Goal: Information Seeking & Learning: Find contact information

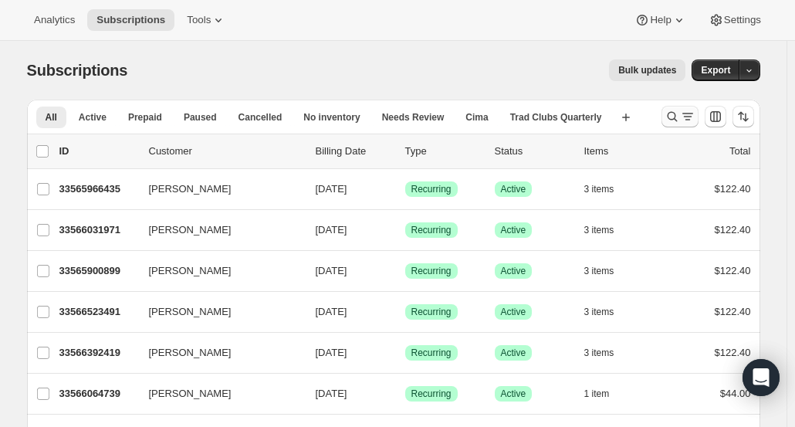
click at [677, 117] on icon "Search and filter results" at bounding box center [671, 117] width 10 height 10
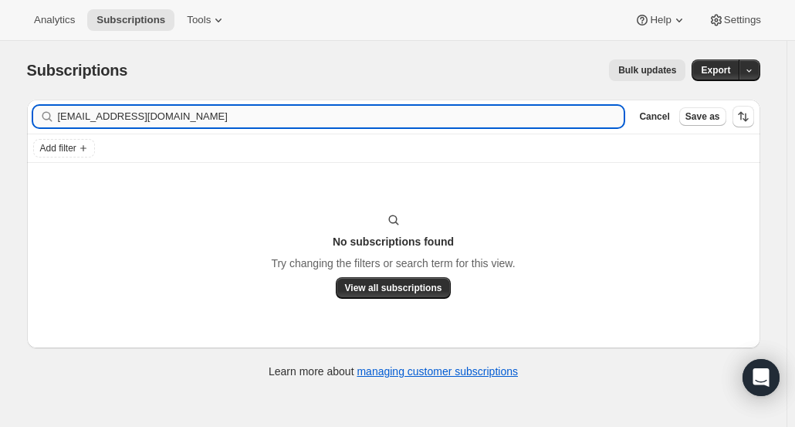
drag, startPoint x: 201, startPoint y: 116, endPoint x: 119, endPoint y: 118, distance: 81.8
click at [119, 118] on input "corinavickers@comcast.net" at bounding box center [341, 117] width 566 height 22
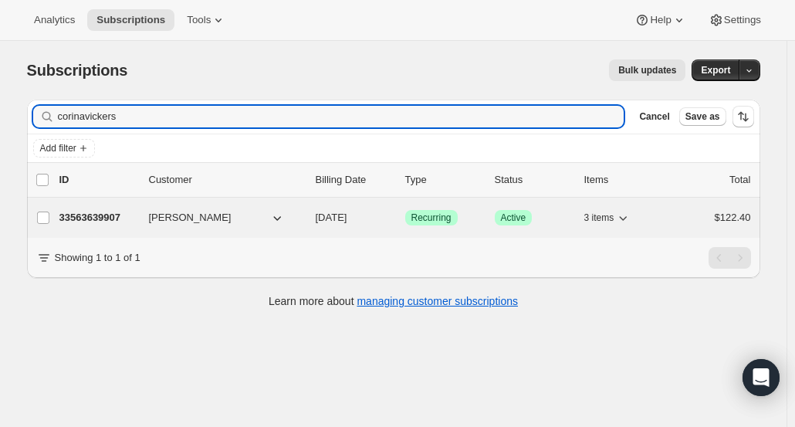
type input "corinavickers"
click at [117, 224] on div "33563639907 Corina Osmond Vickers 11/19/2025 Success Recurring Success Active 3…" at bounding box center [404, 218] width 691 height 22
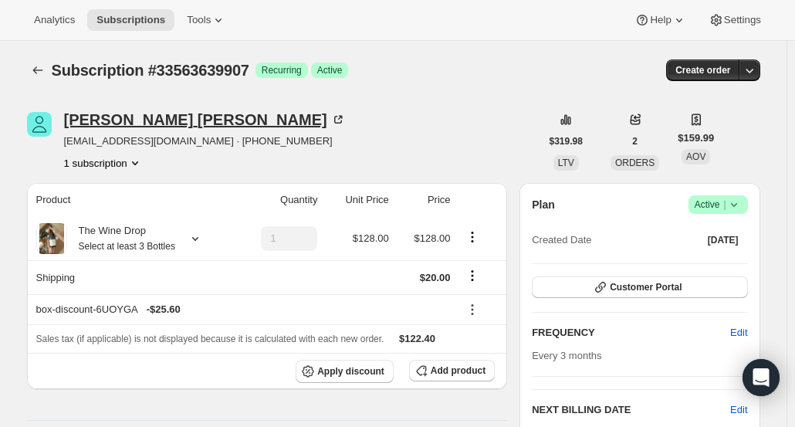
click at [118, 126] on div "Corina Osmond Vickers" at bounding box center [205, 119] width 282 height 15
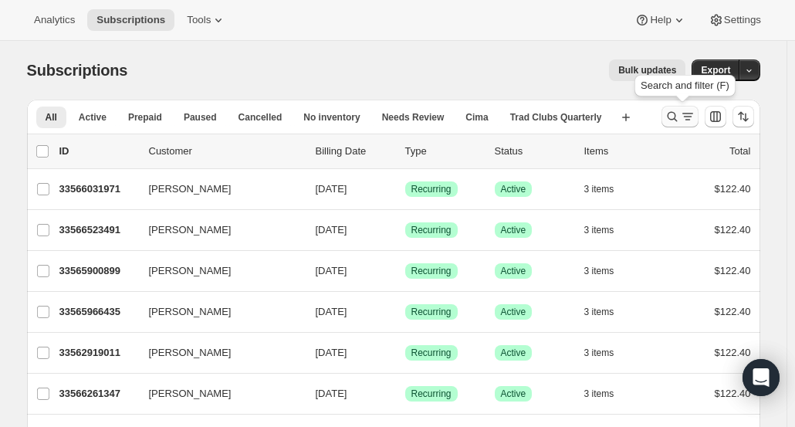
click at [673, 112] on icon "Search and filter results" at bounding box center [671, 116] width 15 height 15
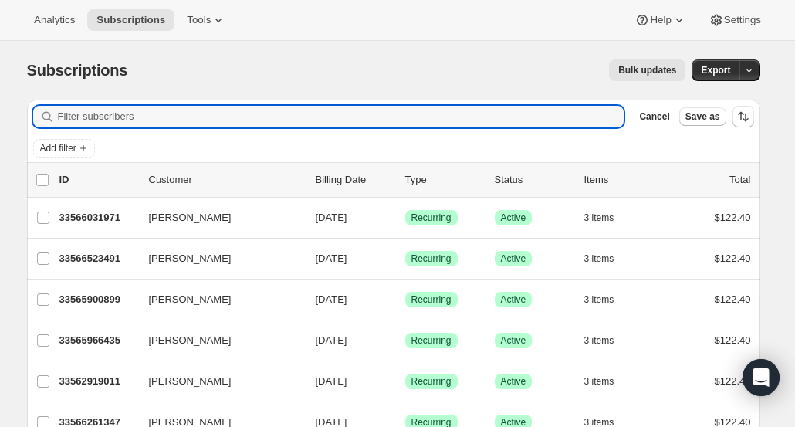
paste input "betsybartscherer@gmail.com"
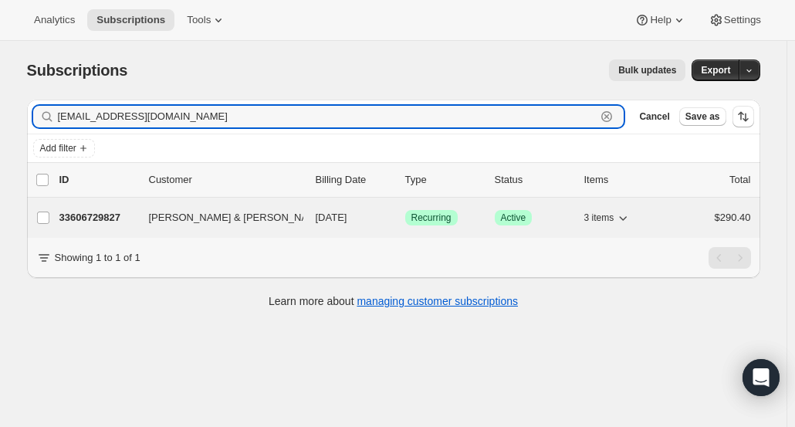
type input "betsybartscherer@gmail.com"
click at [108, 218] on p "33606729827" at bounding box center [97, 217] width 77 height 15
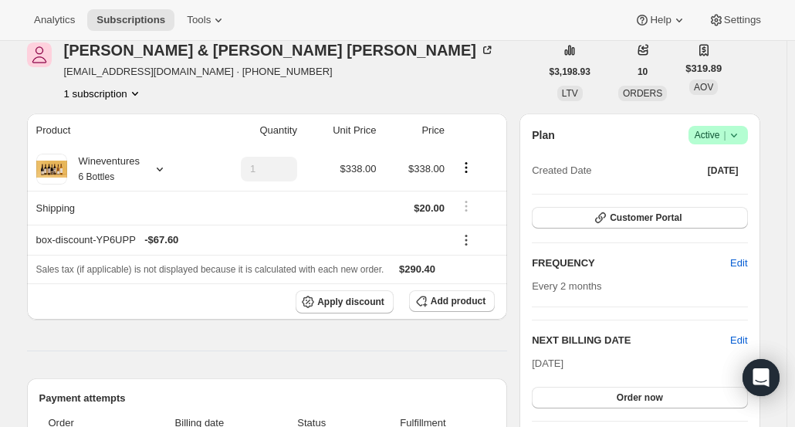
scroll to position [154, 0]
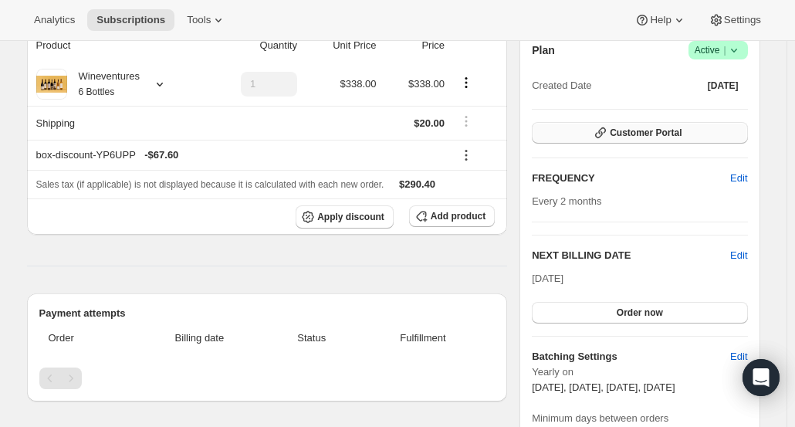
click at [673, 137] on span "Customer Portal" at bounding box center [645, 133] width 72 height 12
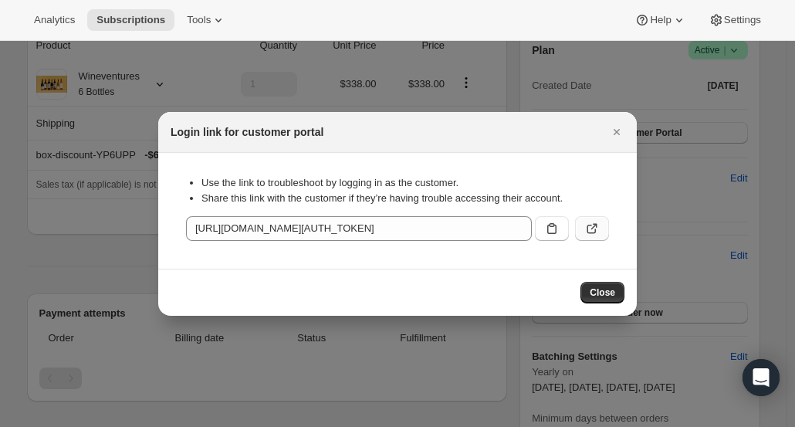
click at [599, 234] on button ":rcc:" at bounding box center [592, 228] width 34 height 25
click at [626, 132] on button "Close" at bounding box center [617, 132] width 22 height 22
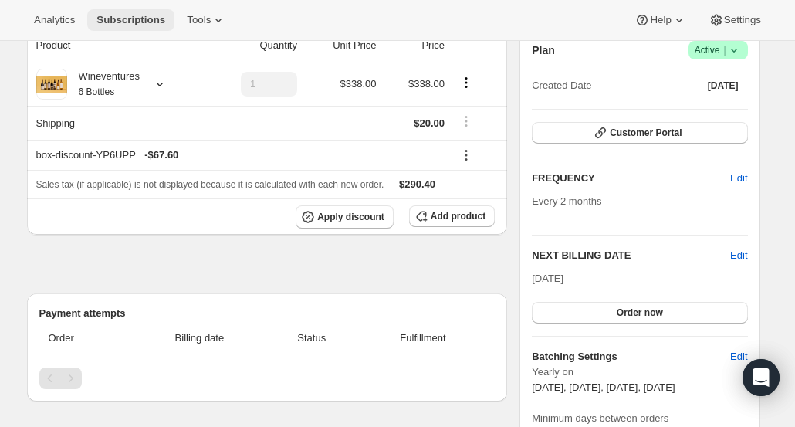
scroll to position [0, 0]
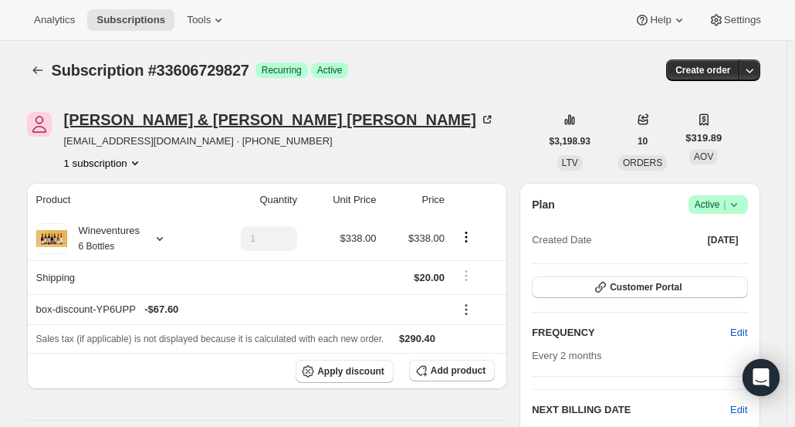
click at [93, 112] on div "Ted & Betsy Bartscherer" at bounding box center [279, 119] width 431 height 15
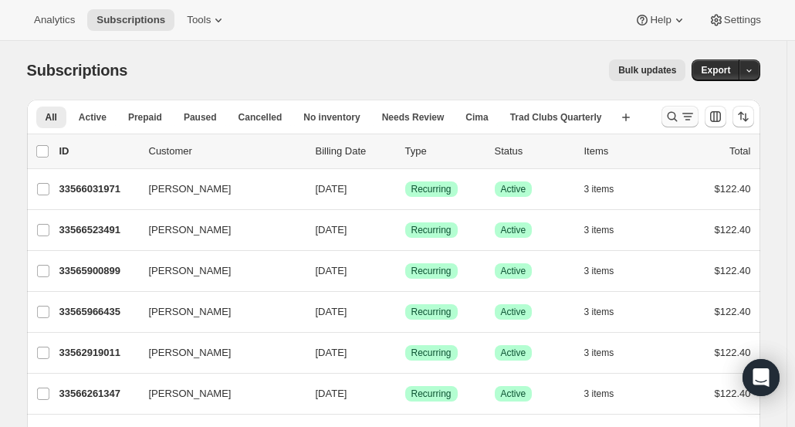
click at [673, 117] on icon "Search and filter results" at bounding box center [671, 116] width 15 height 15
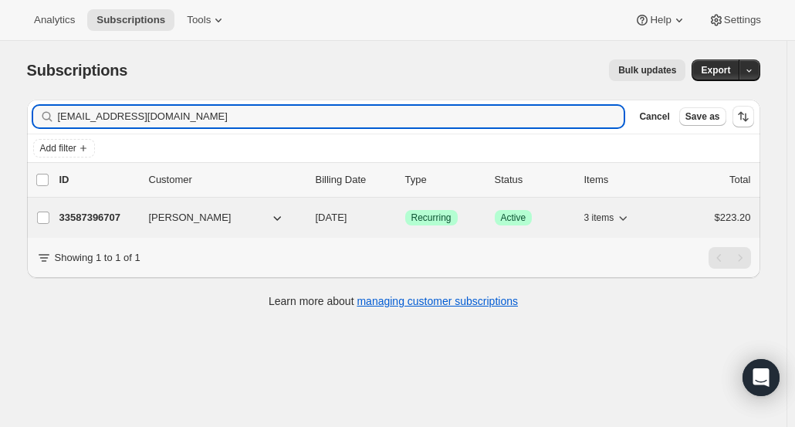
type input "carrollama@gmail.com"
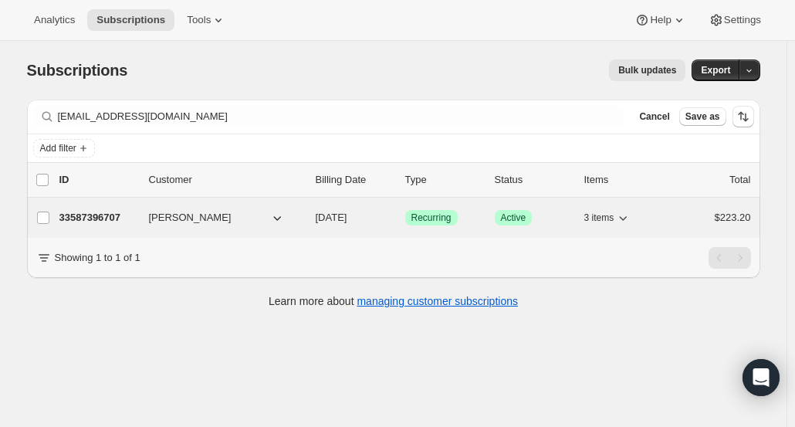
click at [90, 221] on p "33587396707" at bounding box center [97, 217] width 77 height 15
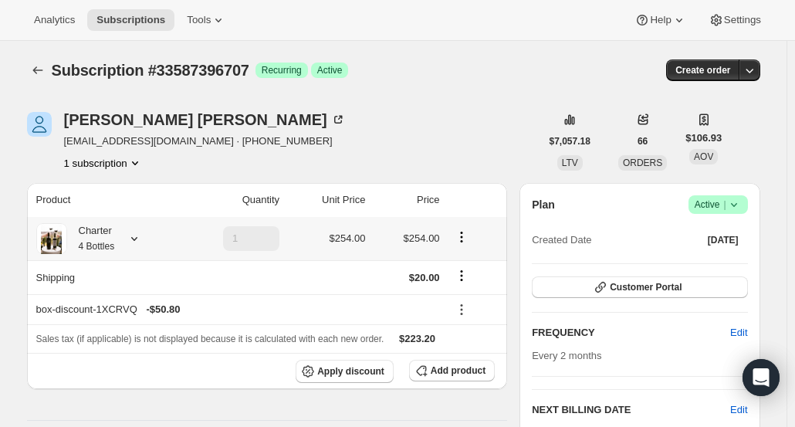
click at [129, 242] on div at bounding box center [131, 238] width 22 height 15
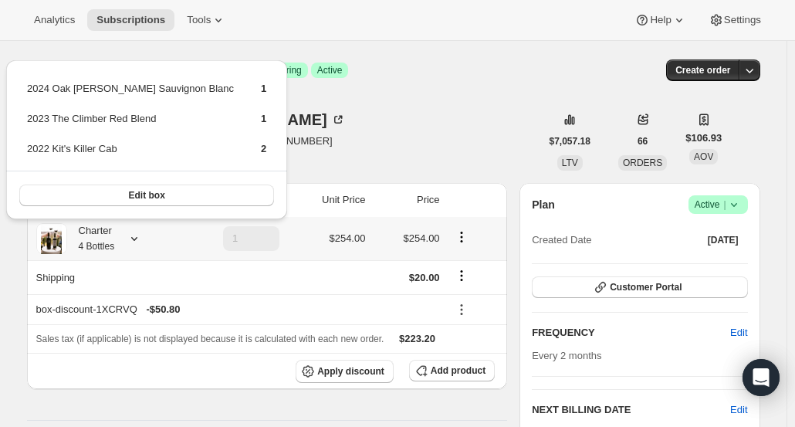
click at [129, 242] on div at bounding box center [131, 238] width 22 height 15
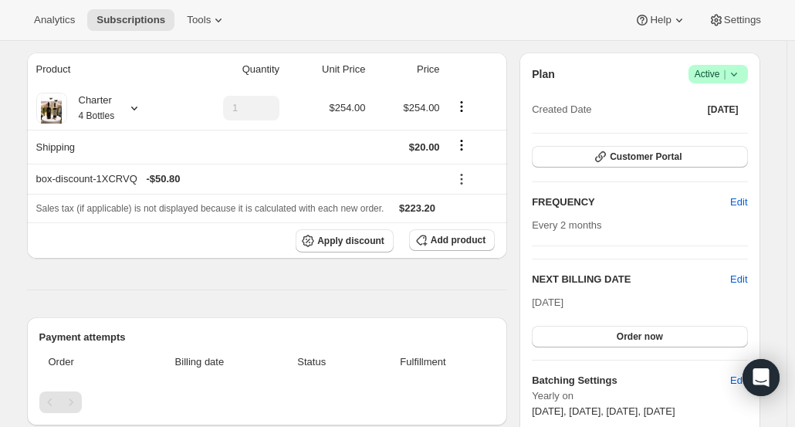
scroll to position [77, 0]
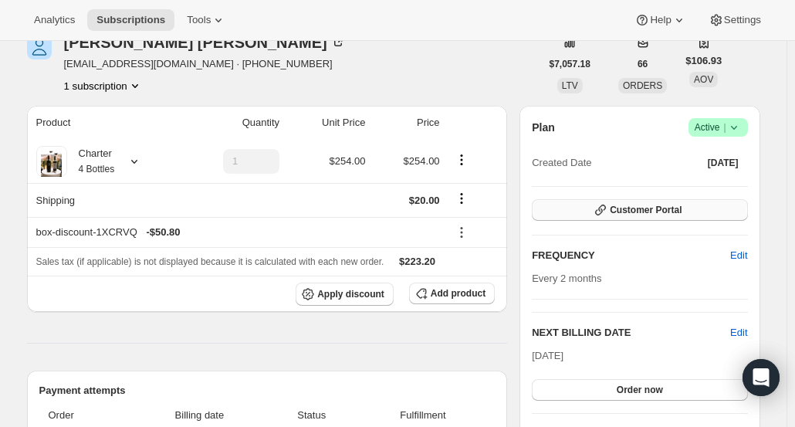
click at [608, 208] on icon "button" at bounding box center [599, 209] width 15 height 15
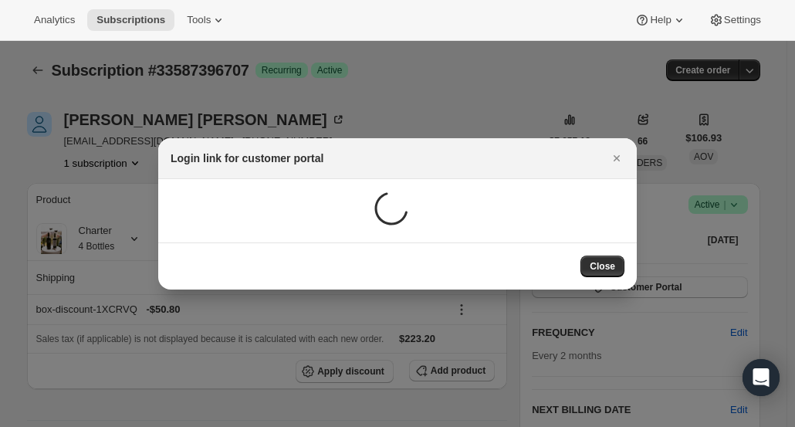
scroll to position [0, 0]
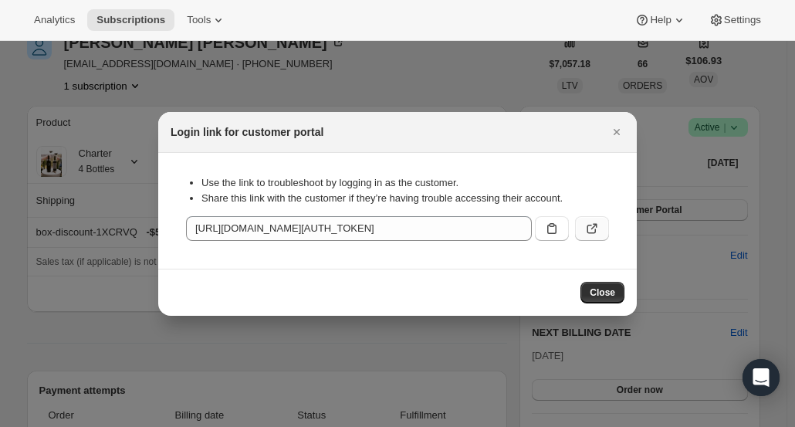
click at [597, 228] on icon ":rc7:" at bounding box center [591, 228] width 15 height 15
click at [618, 139] on icon "Close" at bounding box center [616, 131] width 15 height 15
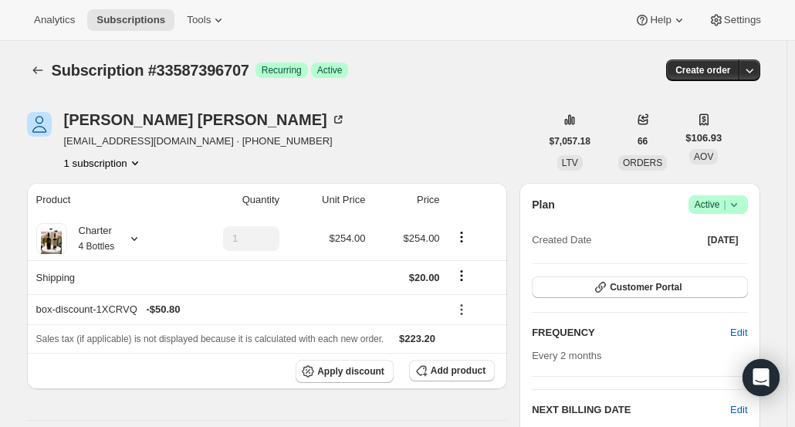
scroll to position [77, 0]
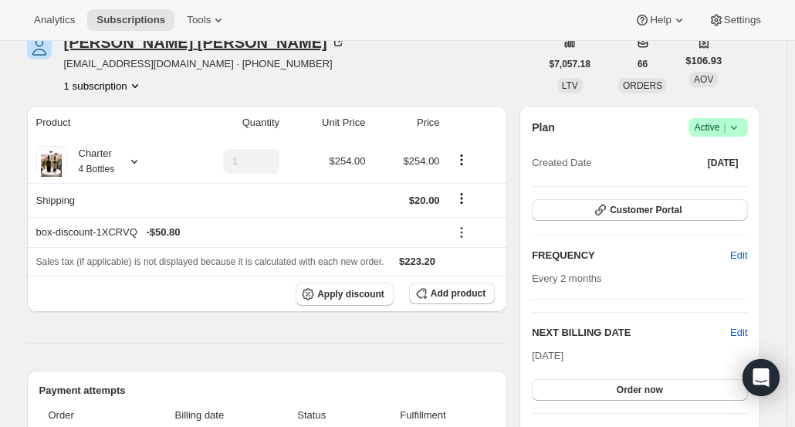
click at [114, 50] on div "Susan Carroll" at bounding box center [205, 42] width 282 height 15
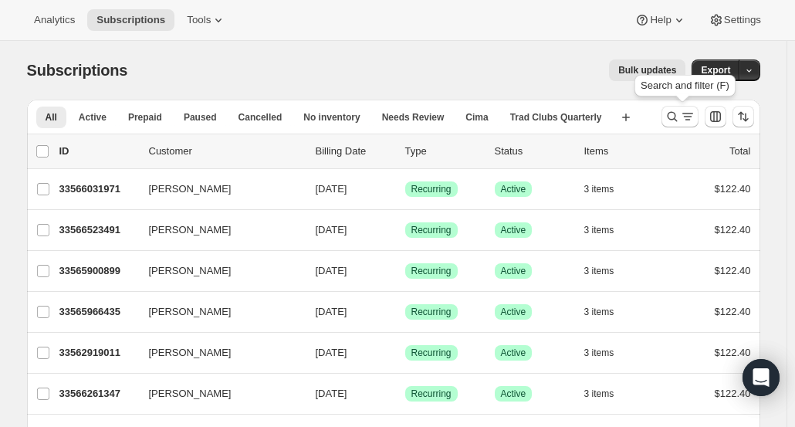
click at [664, 123] on div at bounding box center [679, 117] width 37 height 22
click at [673, 107] on button "Search and filter results" at bounding box center [679, 117] width 37 height 22
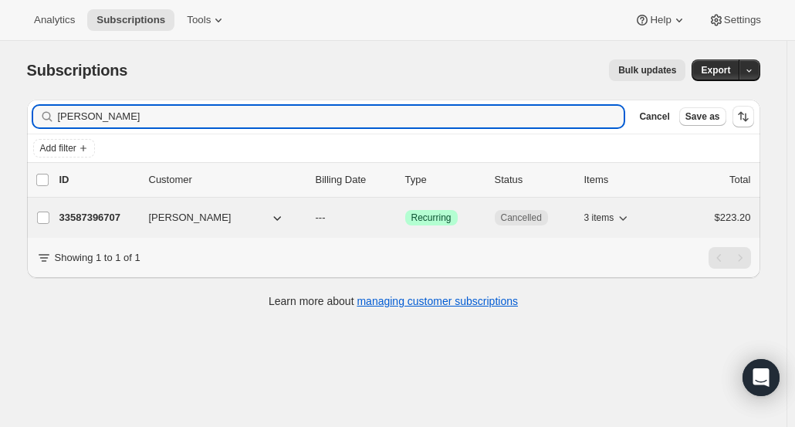
type input "Susan Carroll"
click at [91, 221] on p "33587396707" at bounding box center [97, 217] width 77 height 15
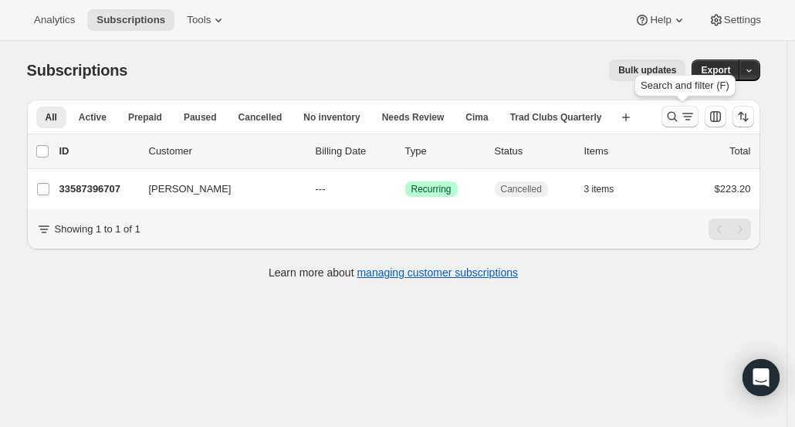
click at [674, 116] on icon "Search and filter results" at bounding box center [671, 116] width 15 height 15
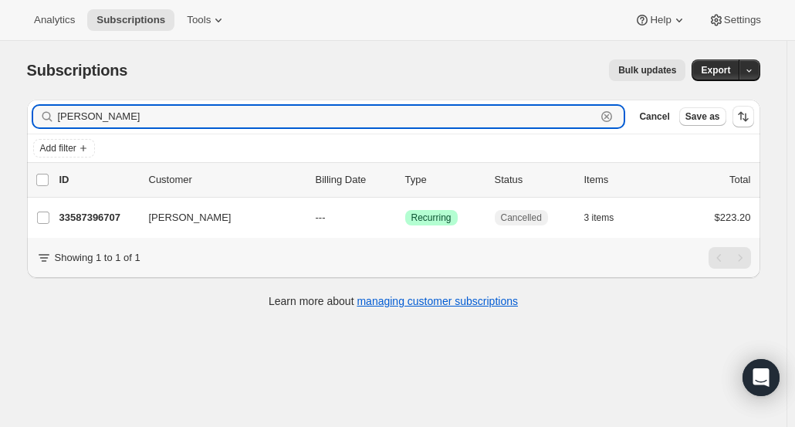
click at [614, 120] on icon "button" at bounding box center [606, 116] width 15 height 15
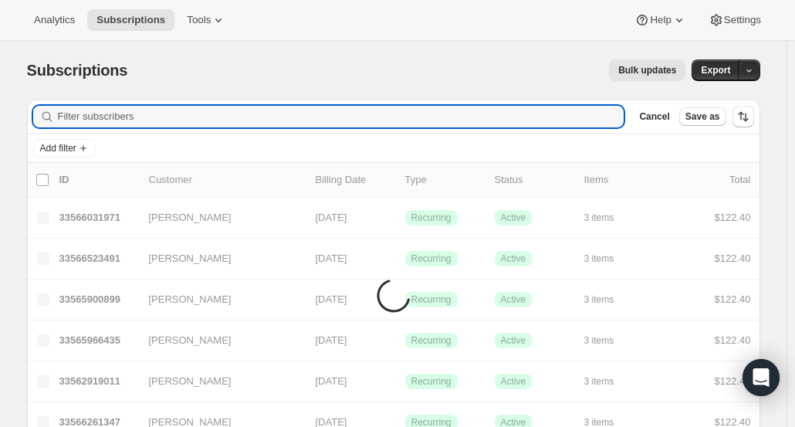
paste input "Amanda Carroll"
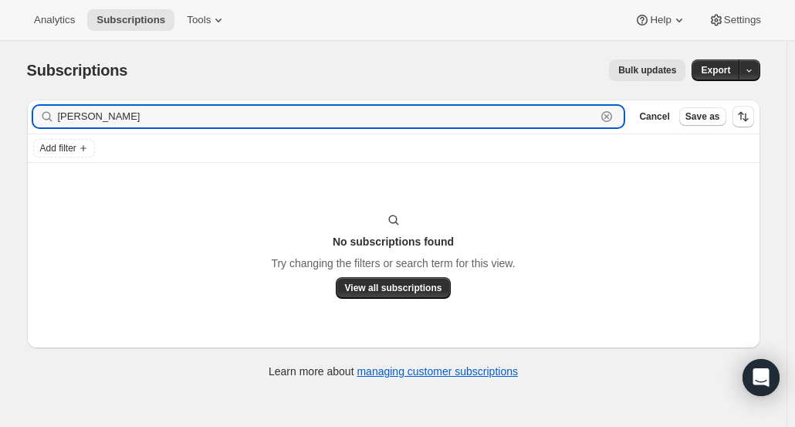
type input "Amanda Carroll"
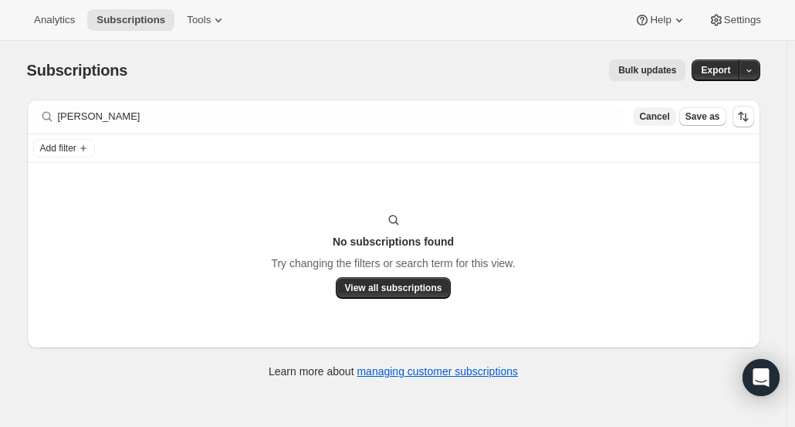
click at [656, 120] on span "Cancel" at bounding box center [654, 116] width 30 height 12
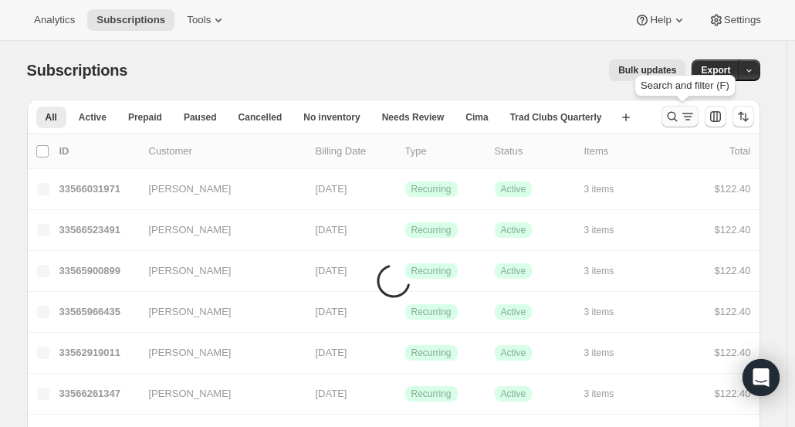
click at [671, 115] on icon "Search and filter results" at bounding box center [671, 117] width 10 height 10
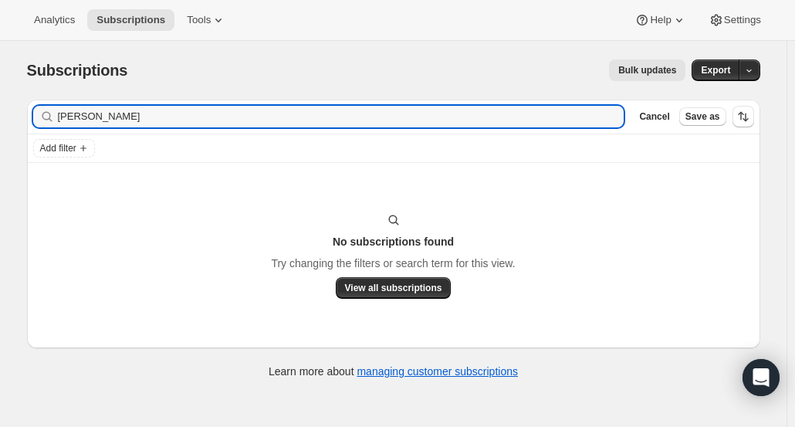
drag, startPoint x: 56, startPoint y: 115, endPoint x: 33, endPoint y: 113, distance: 23.2
click at [33, 113] on div "Filter subscribers Amanda Carroll Clear Cancel Save as" at bounding box center [393, 117] width 733 height 34
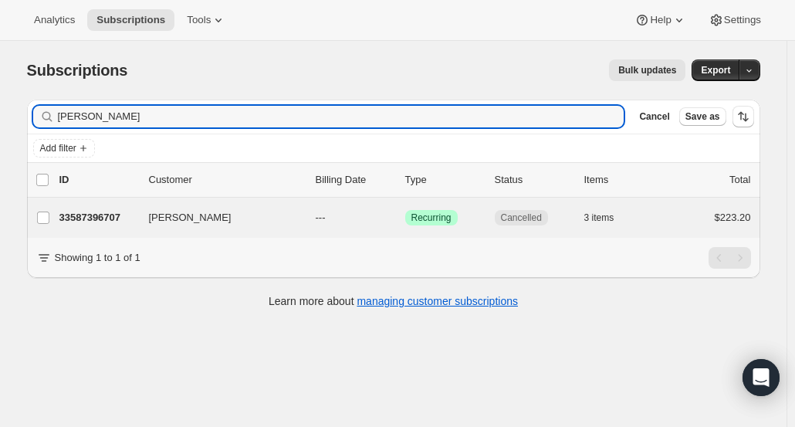
type input "Susan Carroll"
click at [69, 230] on div "Susan Carroll 33587396707 Susan Carroll --- Success Recurring Cancelled 3 items…" at bounding box center [393, 217] width 733 height 40
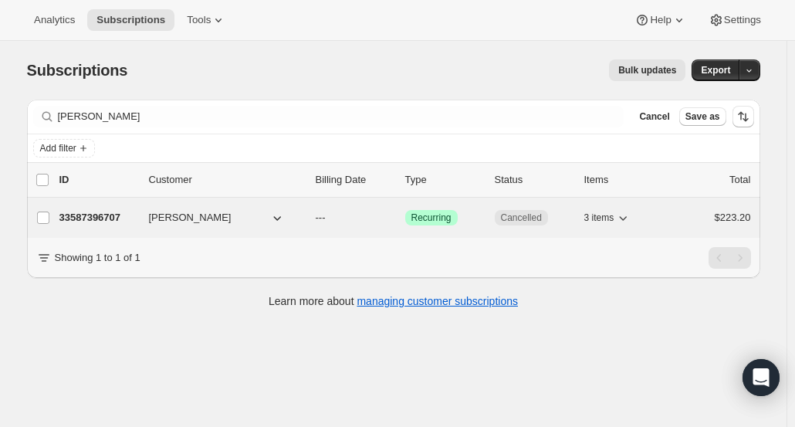
click at [97, 211] on p "33587396707" at bounding box center [97, 217] width 77 height 15
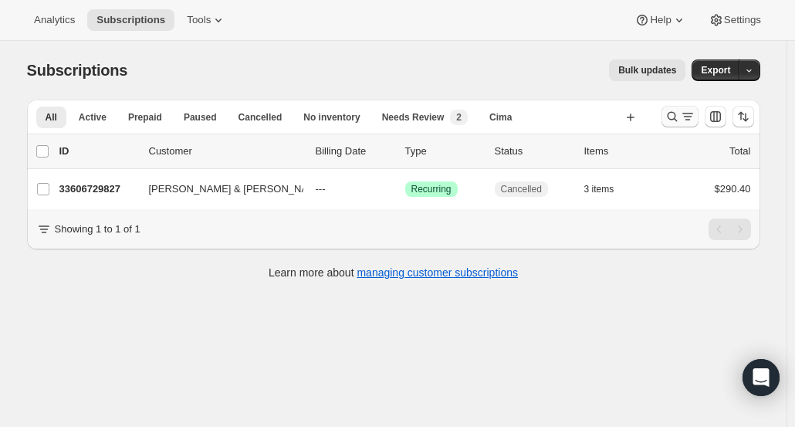
drag, startPoint x: 663, startPoint y: 116, endPoint x: 670, endPoint y: 121, distance: 9.4
click at [663, 116] on div at bounding box center [707, 116] width 105 height 31
click at [673, 119] on icon "Search and filter results" at bounding box center [671, 117] width 10 height 10
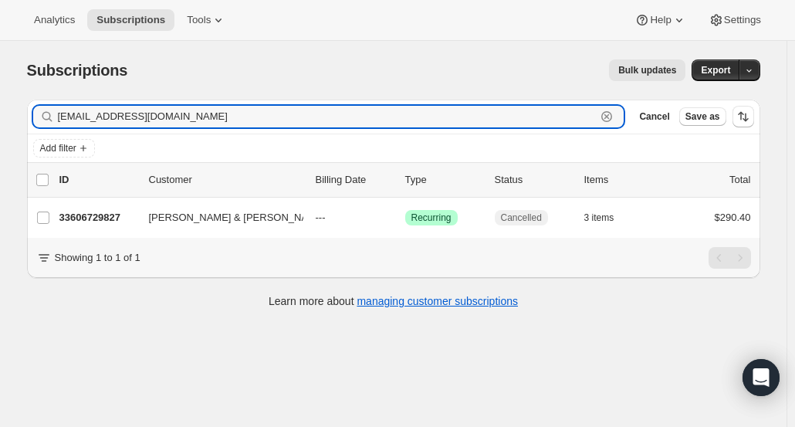
click at [612, 118] on icon "button" at bounding box center [606, 116] width 15 height 15
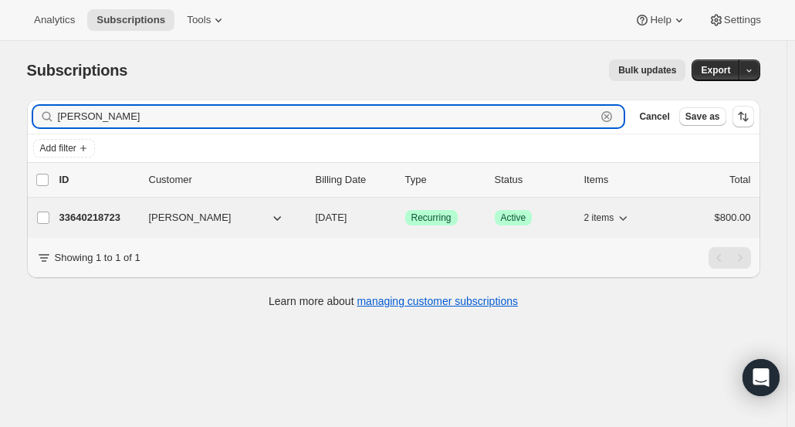
type input "[PERSON_NAME]"
click at [114, 212] on p "33640218723" at bounding box center [97, 217] width 77 height 15
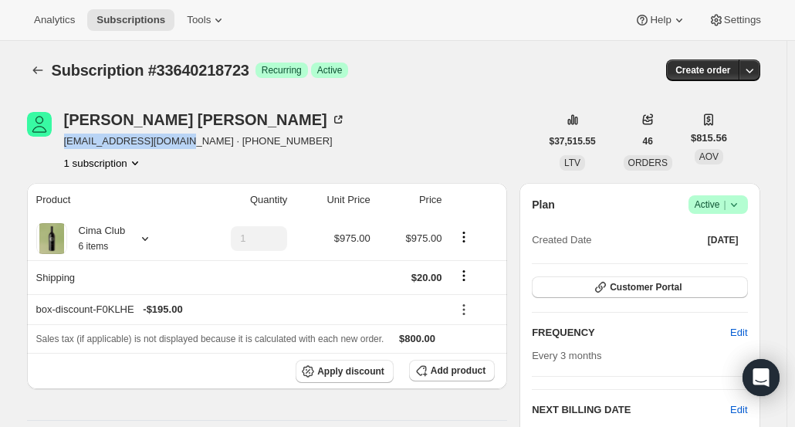
drag, startPoint x: 187, startPoint y: 143, endPoint x: 65, endPoint y: 145, distance: 121.9
click at [65, 145] on div "Gary Chapman gchapmanindy@gmail.com · +13175906588 1 subscription" at bounding box center [283, 141] width 513 height 59
copy span "gchapmanindy@gmail.com"
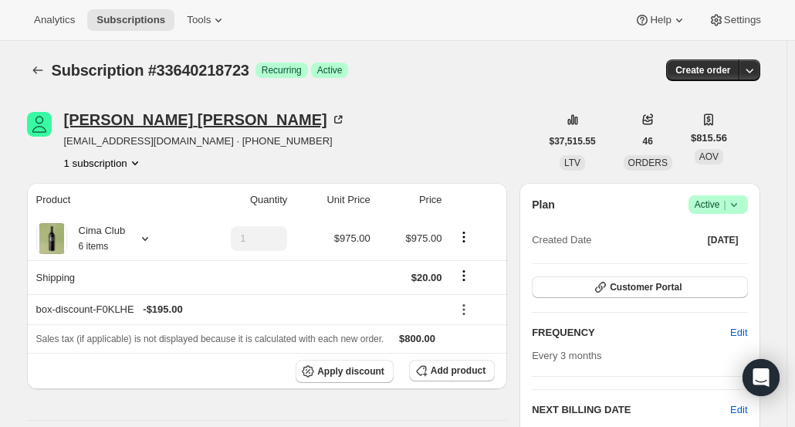
click at [174, 121] on div "Gary Chapman" at bounding box center [205, 119] width 282 height 15
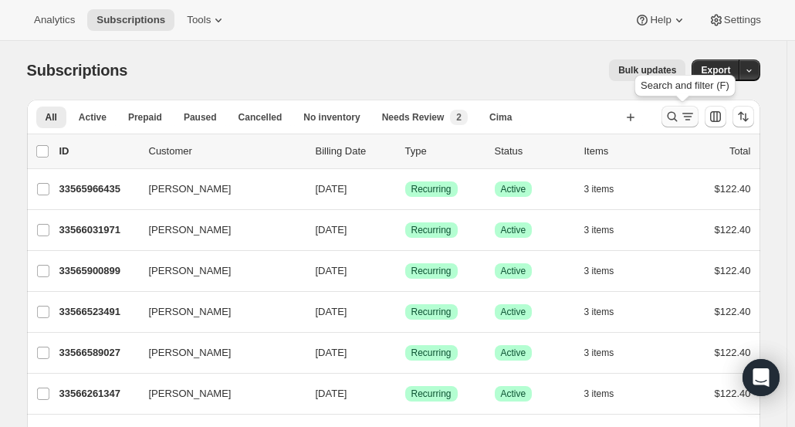
click at [677, 118] on icon "Search and filter results" at bounding box center [671, 117] width 10 height 10
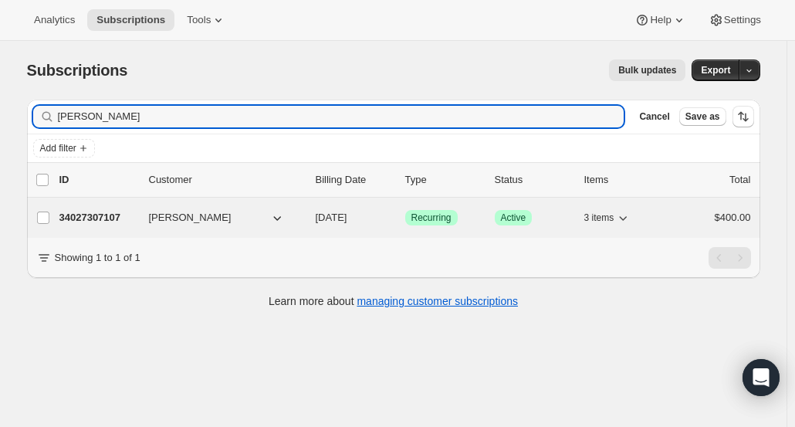
type input "[PERSON_NAME]"
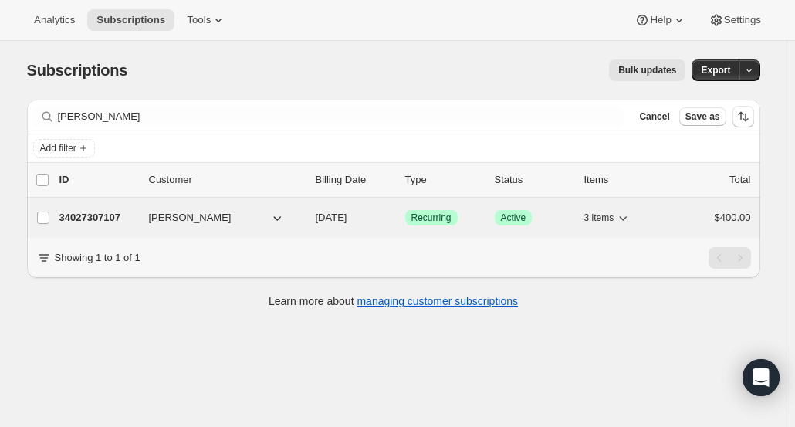
click at [122, 214] on p "34027307107" at bounding box center [97, 217] width 77 height 15
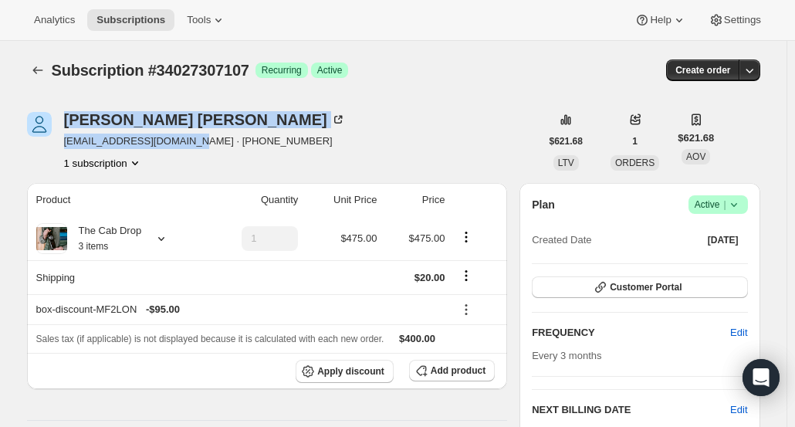
drag, startPoint x: 187, startPoint y: 144, endPoint x: 52, endPoint y: 140, distance: 134.3
click at [52, 140] on div "[PERSON_NAME] [EMAIL_ADDRESS][DOMAIN_NAME] · [PHONE_NUMBER] 1 subscription" at bounding box center [283, 141] width 513 height 59
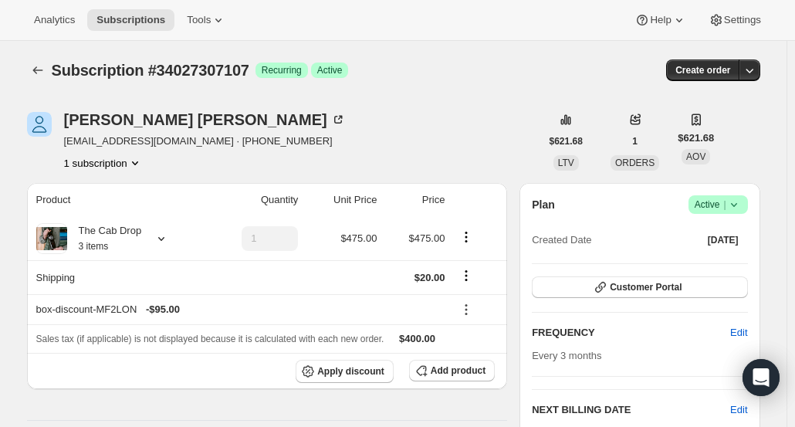
click at [201, 148] on span "[EMAIL_ADDRESS][DOMAIN_NAME] · [PHONE_NUMBER]" at bounding box center [205, 140] width 282 height 15
drag, startPoint x: 191, startPoint y: 141, endPoint x: 65, endPoint y: 143, distance: 126.5
click at [65, 143] on div "[PERSON_NAME] [EMAIL_ADDRESS][DOMAIN_NAME] · [PHONE_NUMBER] 1 subscription" at bounding box center [283, 141] width 513 height 59
copy span "[EMAIL_ADDRESS][DOMAIN_NAME]"
drag, startPoint x: 157, startPoint y: 166, endPoint x: 167, endPoint y: 155, distance: 14.2
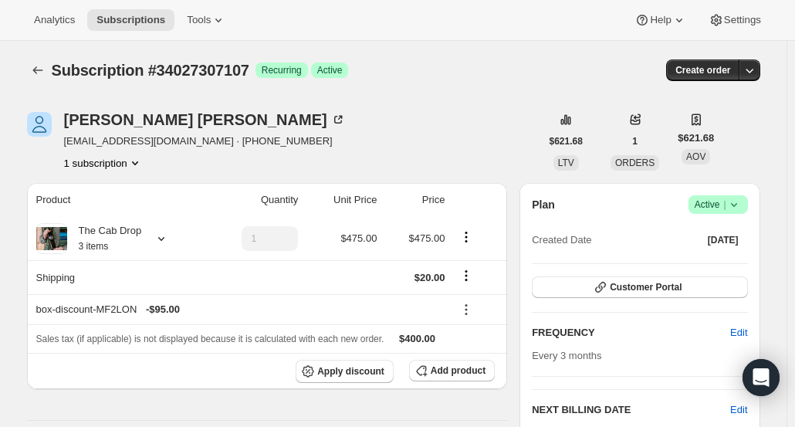
click at [157, 166] on div "1 subscription" at bounding box center [205, 162] width 282 height 15
drag, startPoint x: 187, startPoint y: 140, endPoint x: 66, endPoint y: 144, distance: 120.4
click at [66, 144] on div "[PERSON_NAME] [EMAIL_ADDRESS][DOMAIN_NAME] · [PHONE_NUMBER] 1 subscription" at bounding box center [283, 141] width 513 height 59
copy span "[EMAIL_ADDRESS][DOMAIN_NAME]"
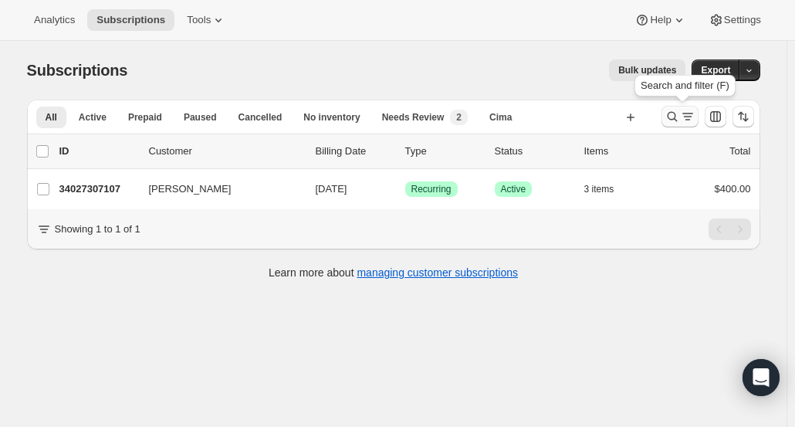
click at [673, 116] on icon "Search and filter results" at bounding box center [671, 116] width 15 height 15
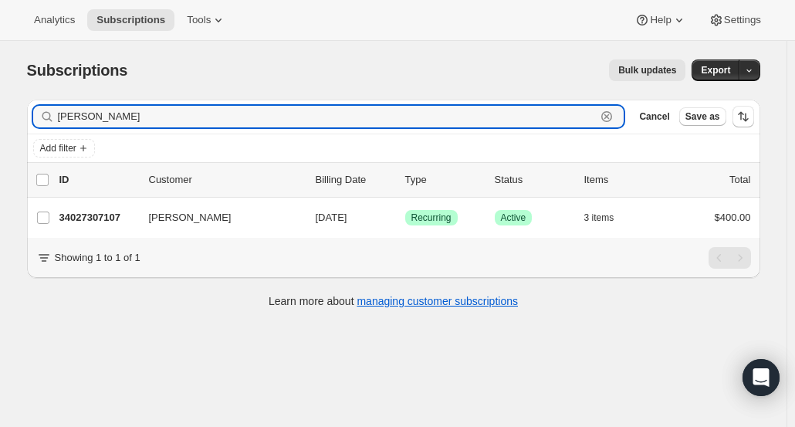
click at [614, 123] on icon "button" at bounding box center [606, 116] width 15 height 15
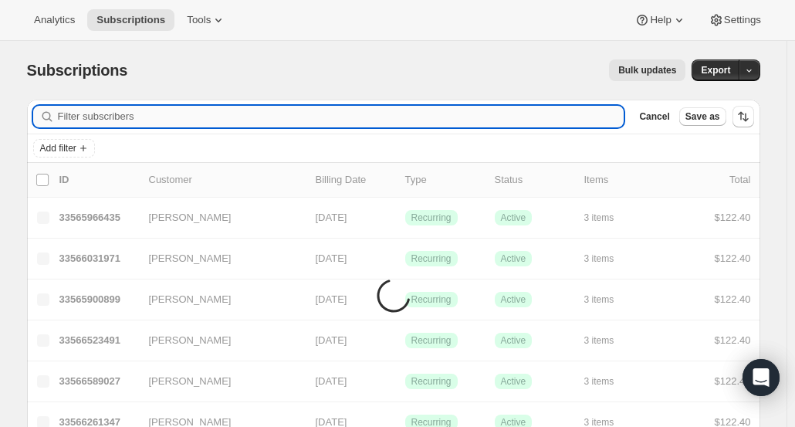
click at [614, 118] on input "Filter subscribers" at bounding box center [341, 117] width 566 height 22
paste input "[PERSON_NAME]"
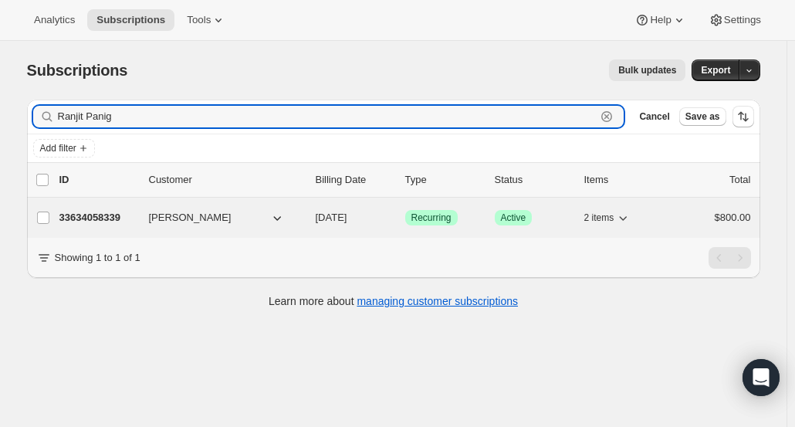
type input "Ranjit Panig"
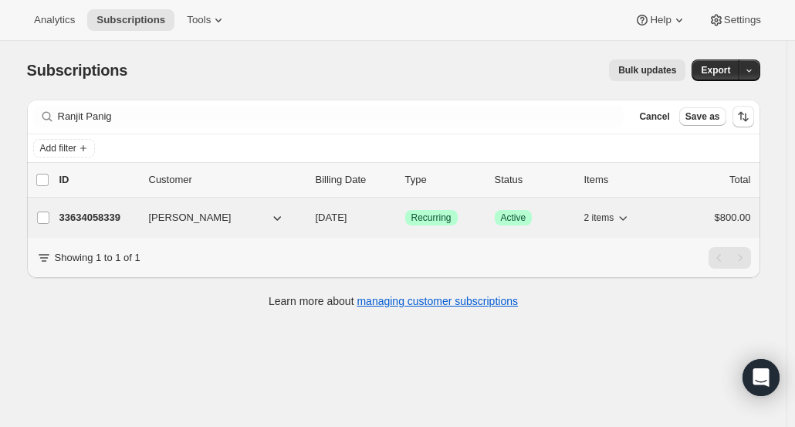
click at [103, 224] on div "33634058339 [PERSON_NAME] [DATE] Success Recurring Success Active 2 items $800.…" at bounding box center [404, 218] width 691 height 22
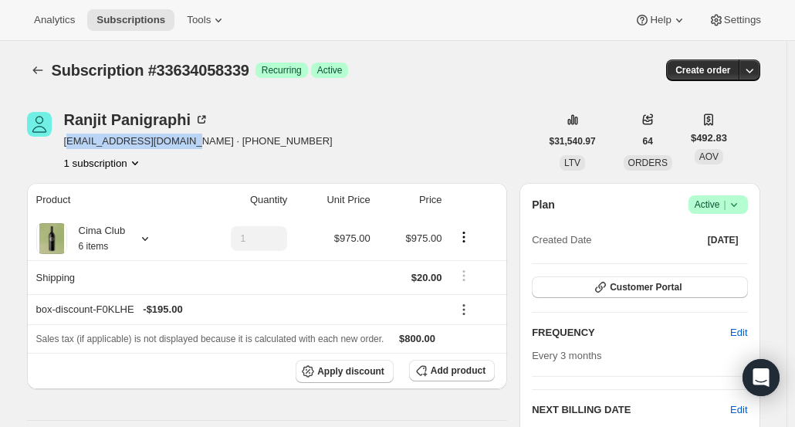
drag, startPoint x: 181, startPoint y: 141, endPoint x: 69, endPoint y: 138, distance: 111.1
click at [69, 138] on span "[EMAIL_ADDRESS][DOMAIN_NAME] · [PHONE_NUMBER]" at bounding box center [198, 140] width 268 height 15
click at [143, 146] on span "[EMAIL_ADDRESS][DOMAIN_NAME] · [PHONE_NUMBER]" at bounding box center [198, 140] width 268 height 15
drag, startPoint x: 181, startPoint y: 144, endPoint x: 65, endPoint y: 147, distance: 115.7
click at [65, 147] on div "[PERSON_NAME] [EMAIL_ADDRESS][DOMAIN_NAME] · [PHONE_NUMBER] 1 subscription" at bounding box center [283, 141] width 513 height 59
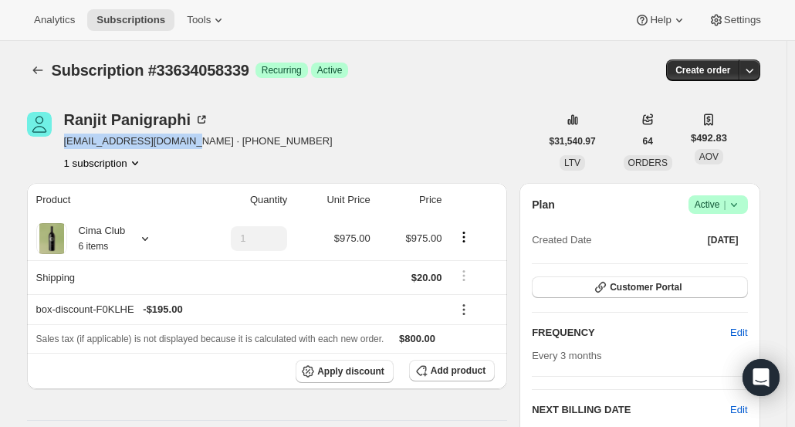
copy span "[EMAIL_ADDRESS][DOMAIN_NAME]"
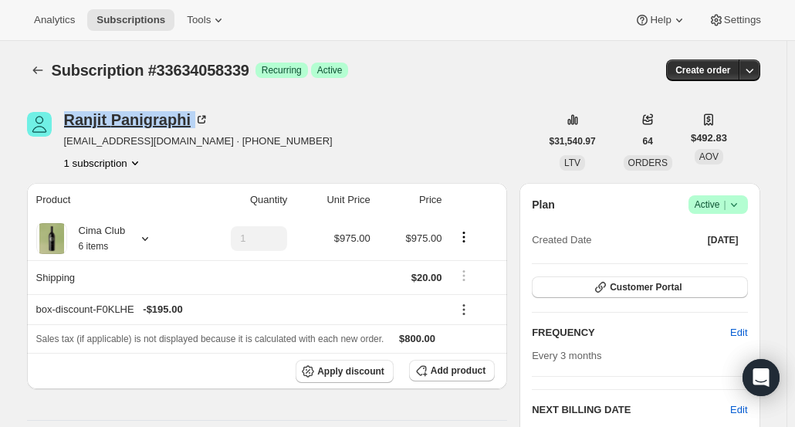
drag, startPoint x: 201, startPoint y: 123, endPoint x: 69, endPoint y: 123, distance: 131.9
click at [61, 125] on div "[PERSON_NAME] [EMAIL_ADDRESS][DOMAIN_NAME] · [PHONE_NUMBER] 1 subscription" at bounding box center [283, 141] width 513 height 59
copy div "[PERSON_NAME]"
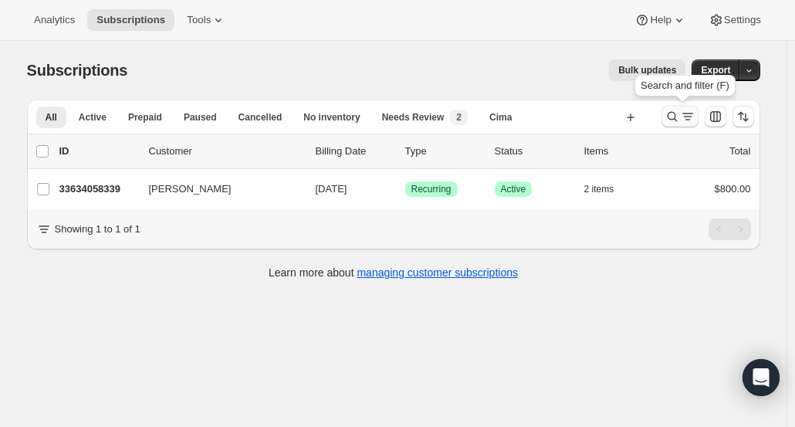
click at [674, 109] on icon "Search and filter results" at bounding box center [671, 116] width 15 height 15
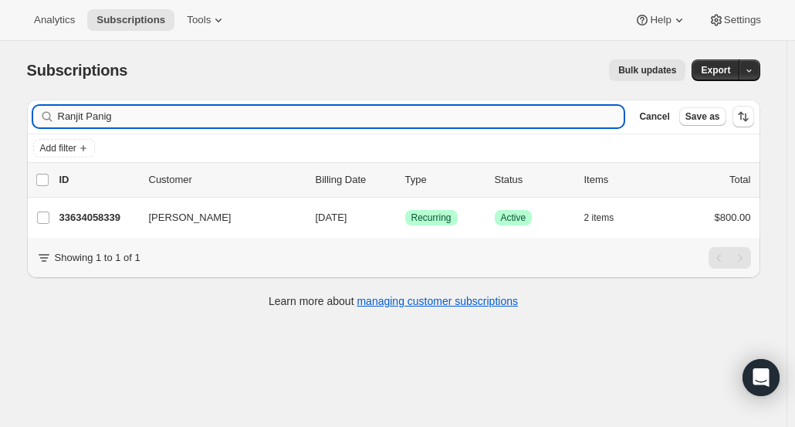
click at [599, 124] on input "Ranjit Panig" at bounding box center [341, 117] width 566 height 22
click at [614, 115] on icon "button" at bounding box center [606, 116] width 15 height 15
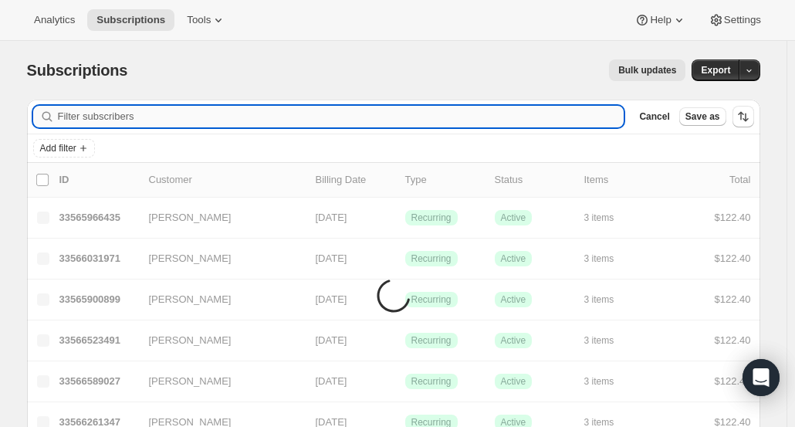
click at [580, 115] on input "Filter subscribers" at bounding box center [341, 117] width 566 height 22
paste input "Linnaeus Emmy"
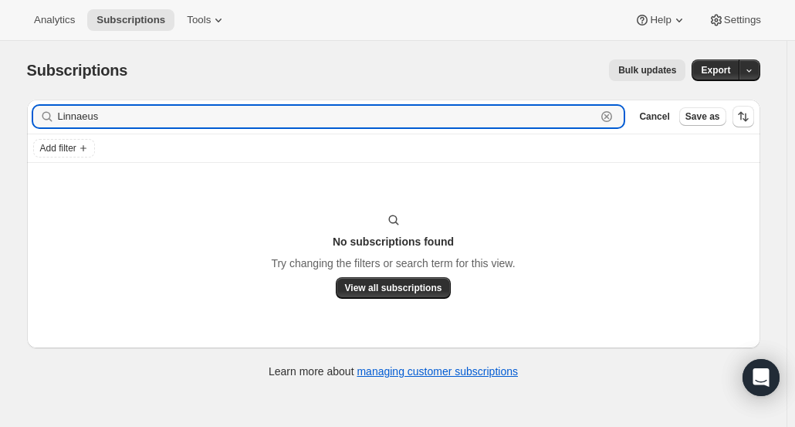
type input "Linnaeus"
